Goal: Check status: Check status

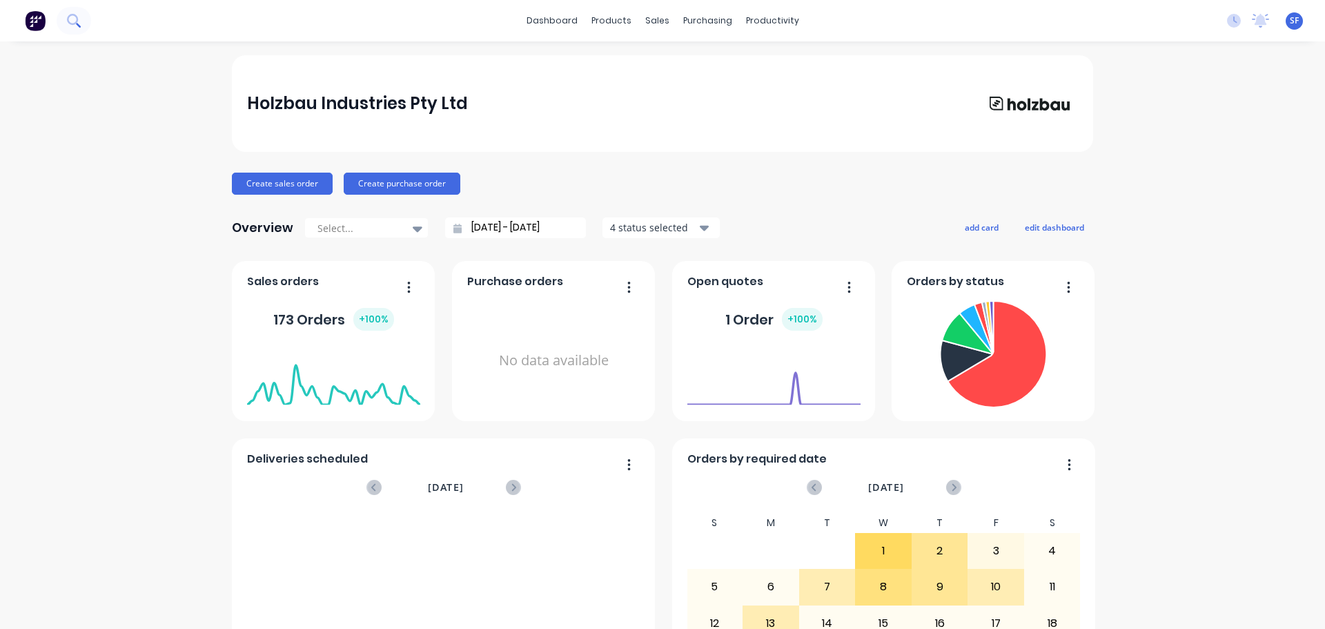
click at [71, 20] on icon at bounding box center [73, 20] width 13 height 13
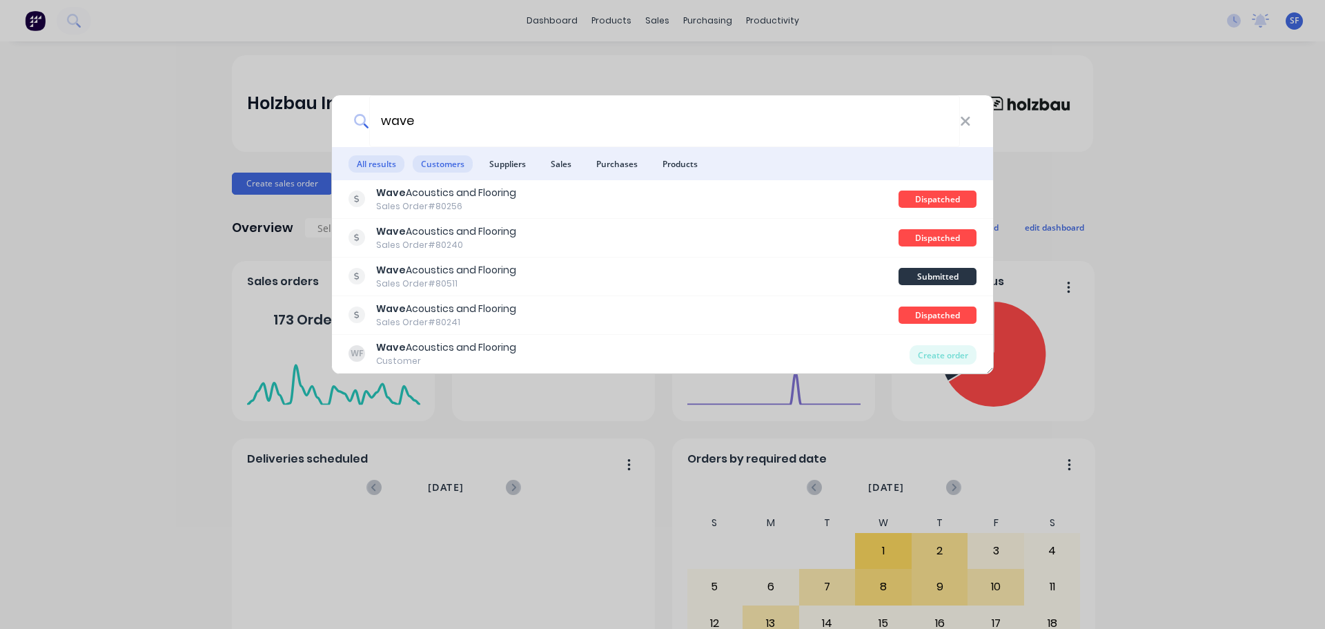
type input "wave"
click at [432, 164] on span "Customers" at bounding box center [443, 163] width 60 height 17
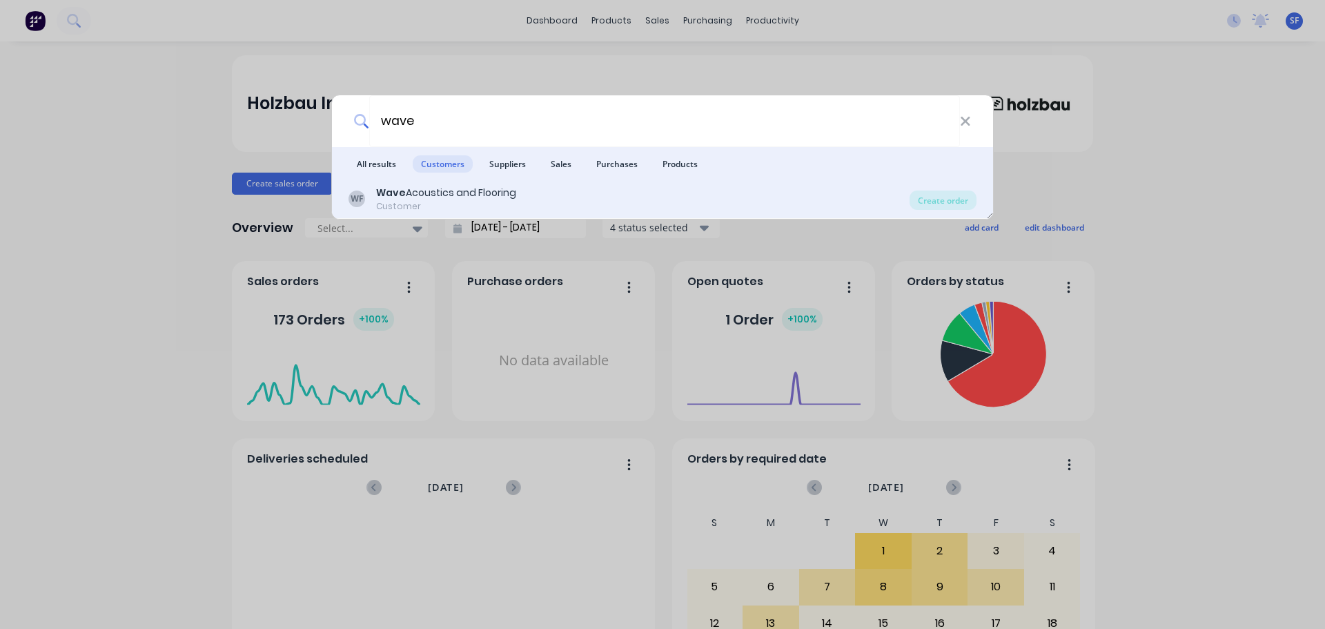
click at [453, 189] on div "Wave Acoustics and Flooring" at bounding box center [446, 193] width 140 height 14
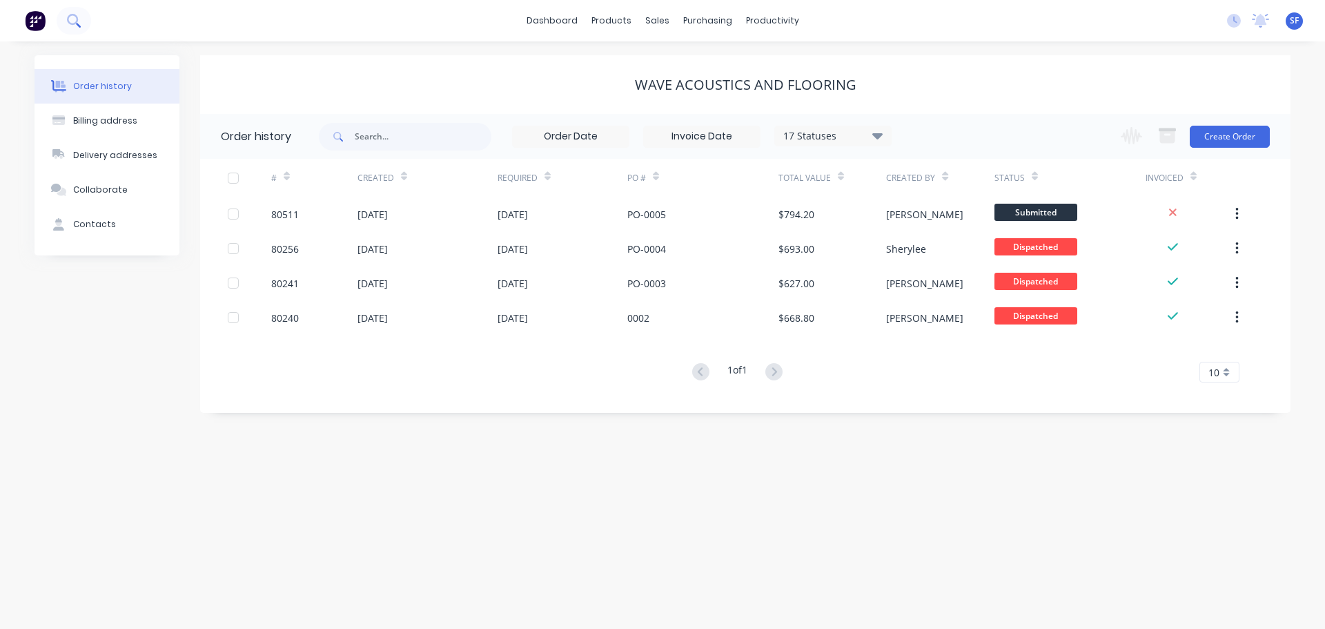
click at [68, 14] on icon at bounding box center [73, 20] width 13 height 13
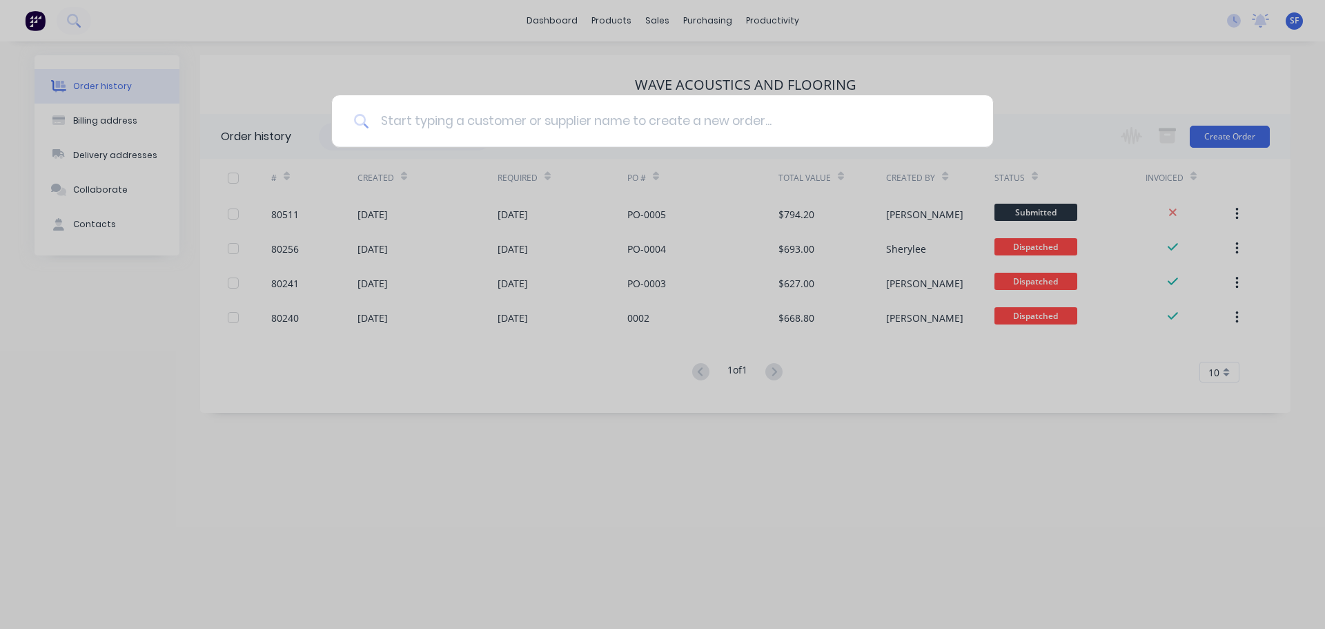
click at [391, 118] on input at bounding box center [670, 121] width 602 height 52
type input "80503"
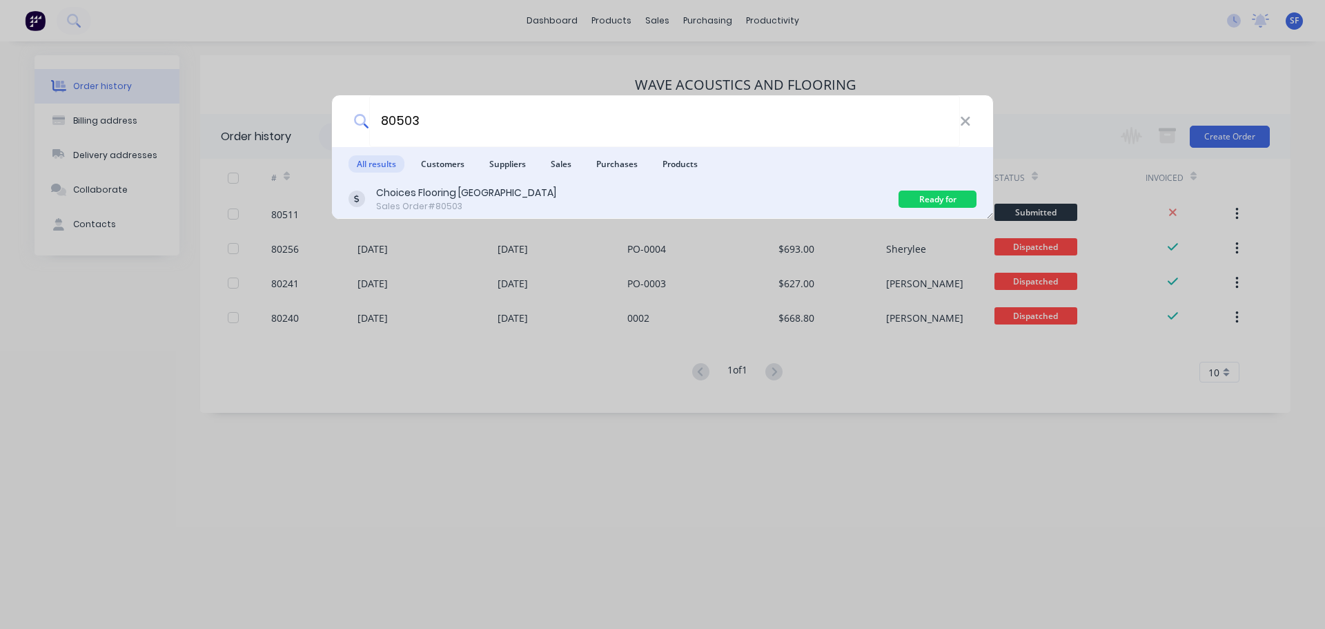
click at [448, 204] on div "Sales Order #80503" at bounding box center [466, 206] width 180 height 12
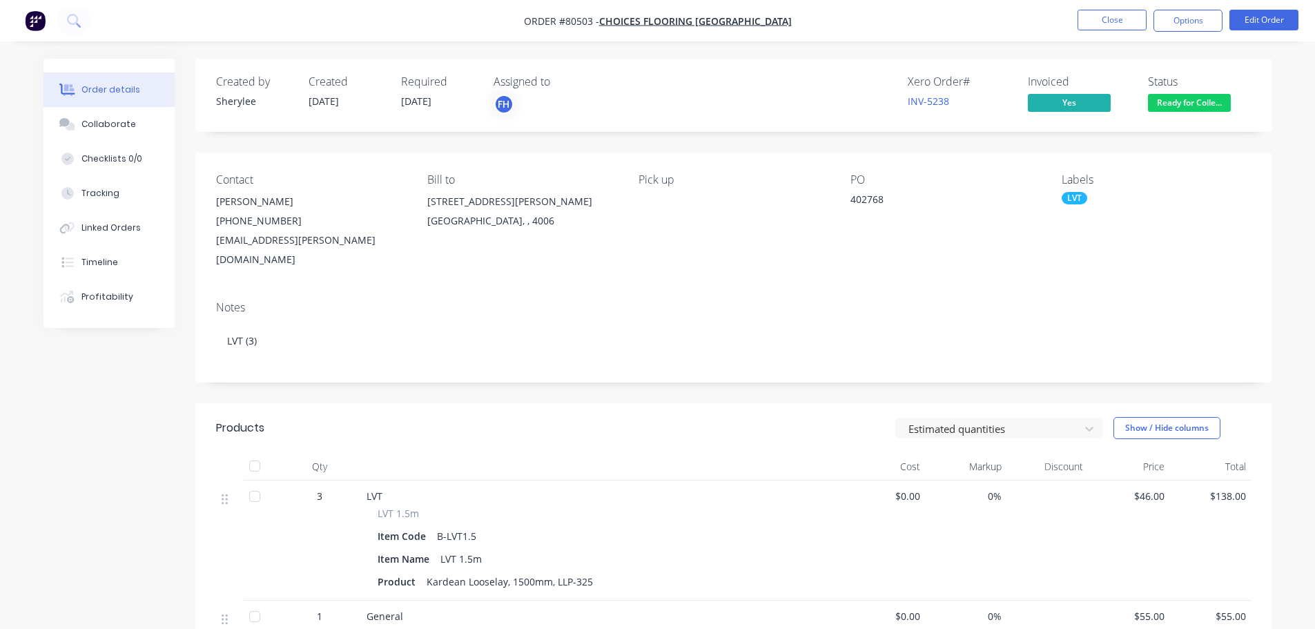
click at [1181, 99] on span "Ready for Colle..." at bounding box center [1189, 102] width 83 height 17
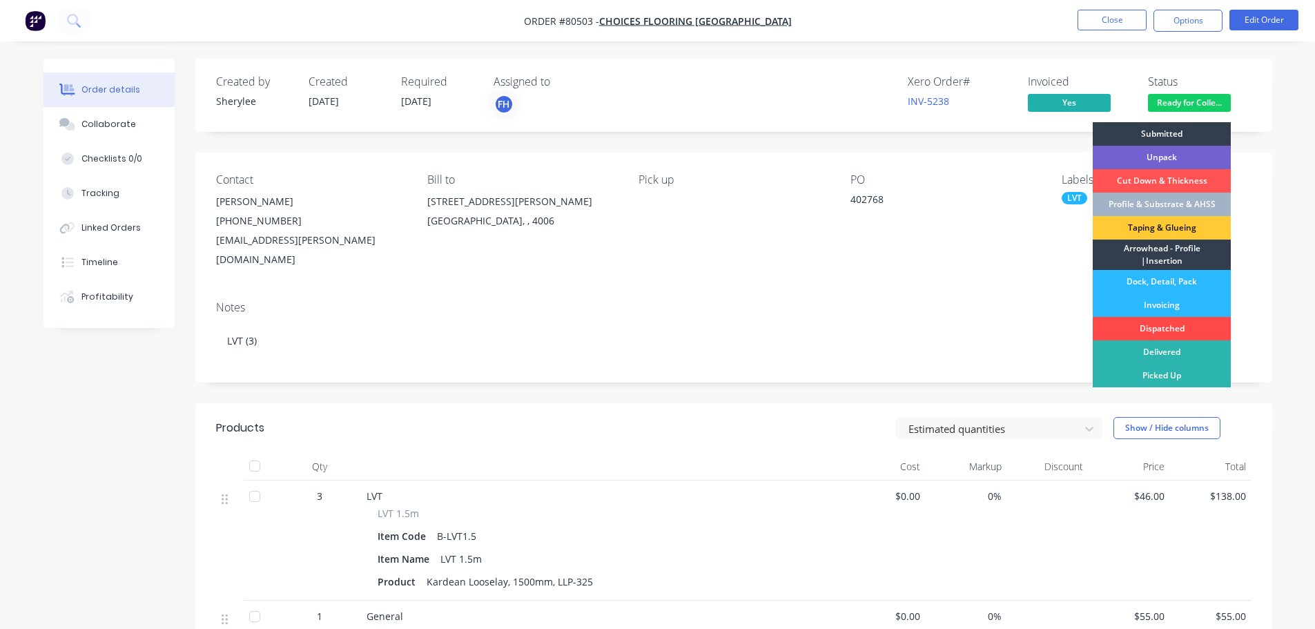
click at [1157, 323] on div "Dispatched" at bounding box center [1162, 328] width 138 height 23
